Goal: Task Accomplishment & Management: Use online tool/utility

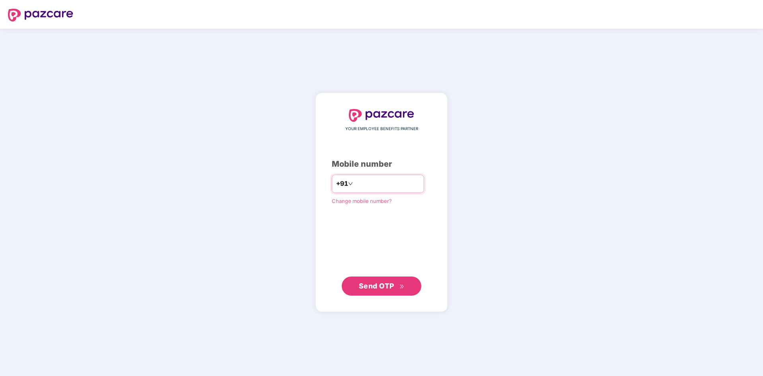
type input "**********"
click at [384, 288] on span "Send OTP" at bounding box center [376, 285] width 35 height 8
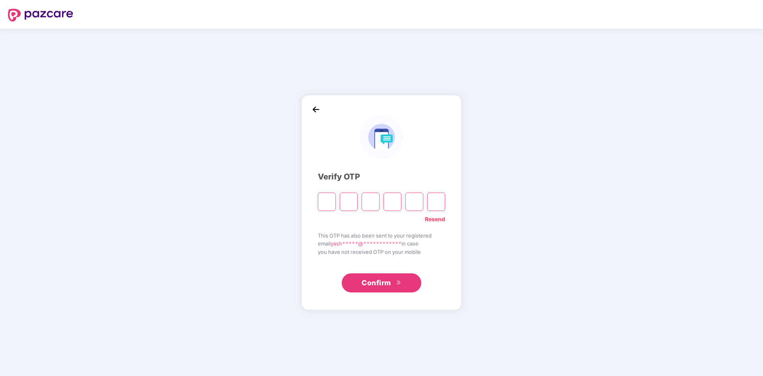
type input "*"
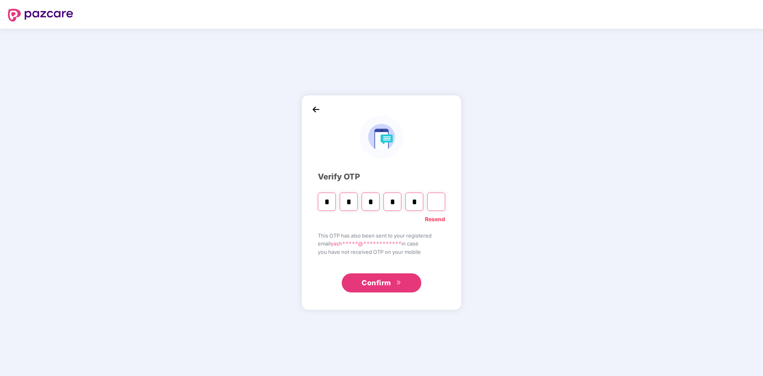
type input "*"
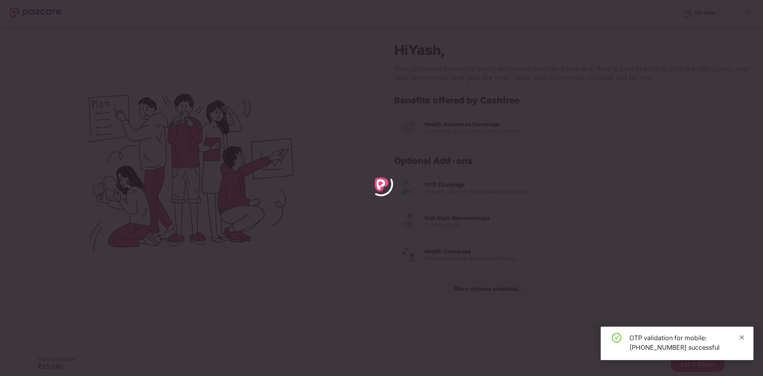
click at [743, 335] on icon "close" at bounding box center [742, 338] width 6 height 6
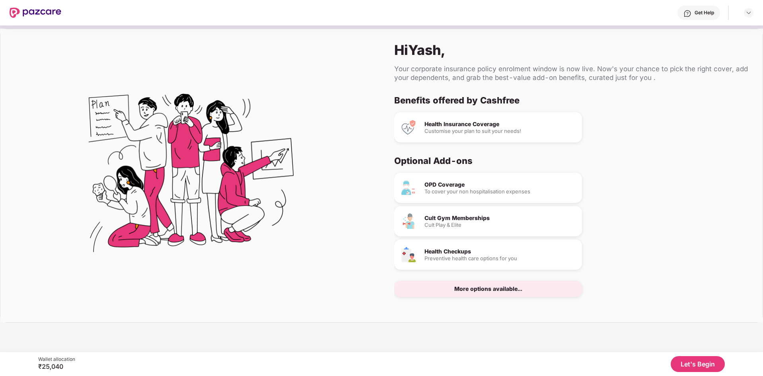
click at [695, 361] on button "Let's Begin" at bounding box center [698, 364] width 54 height 16
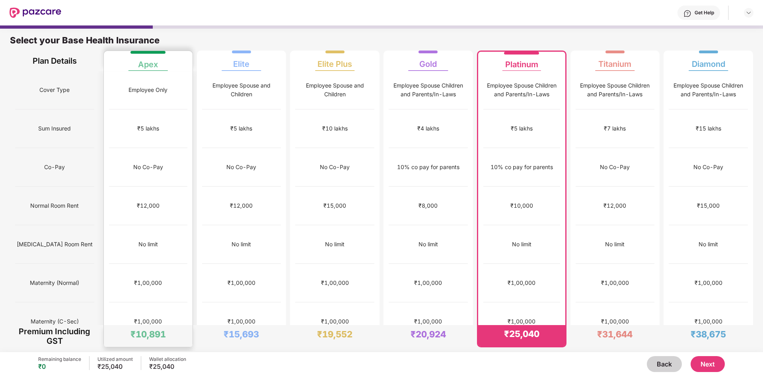
click at [159, 302] on div "₹1,00,000" at bounding box center [148, 321] width 78 height 39
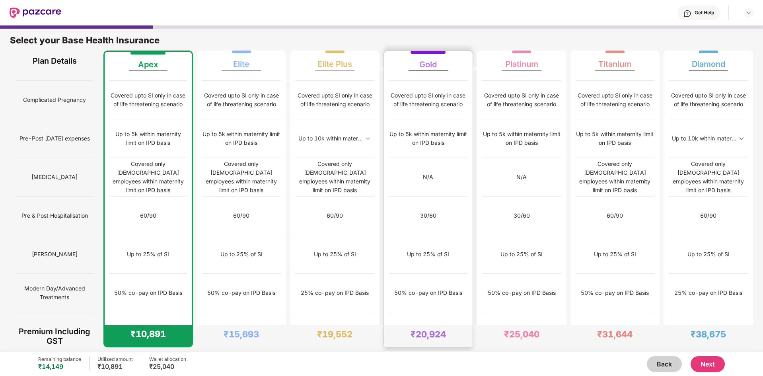
scroll to position [4, 0]
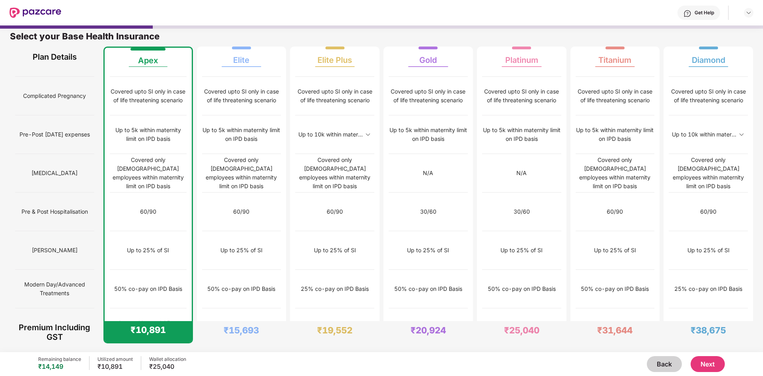
click at [714, 360] on button "Next" at bounding box center [708, 364] width 34 height 16
